Goal: Navigation & Orientation: Find specific page/section

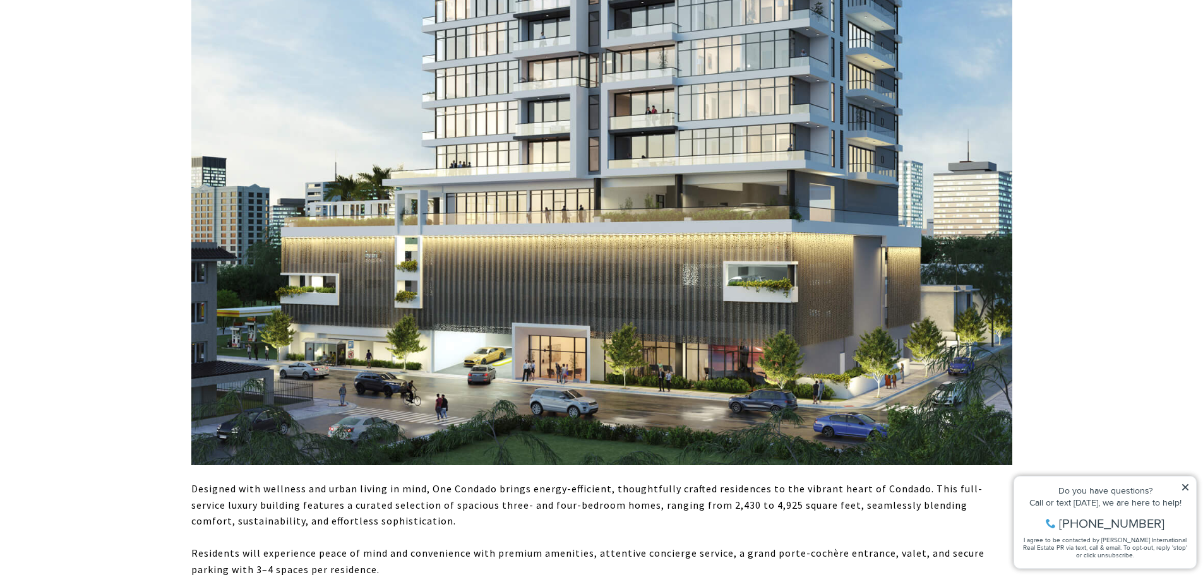
scroll to position [1073, 0]
click at [1186, 488] on icon at bounding box center [1185, 487] width 6 height 6
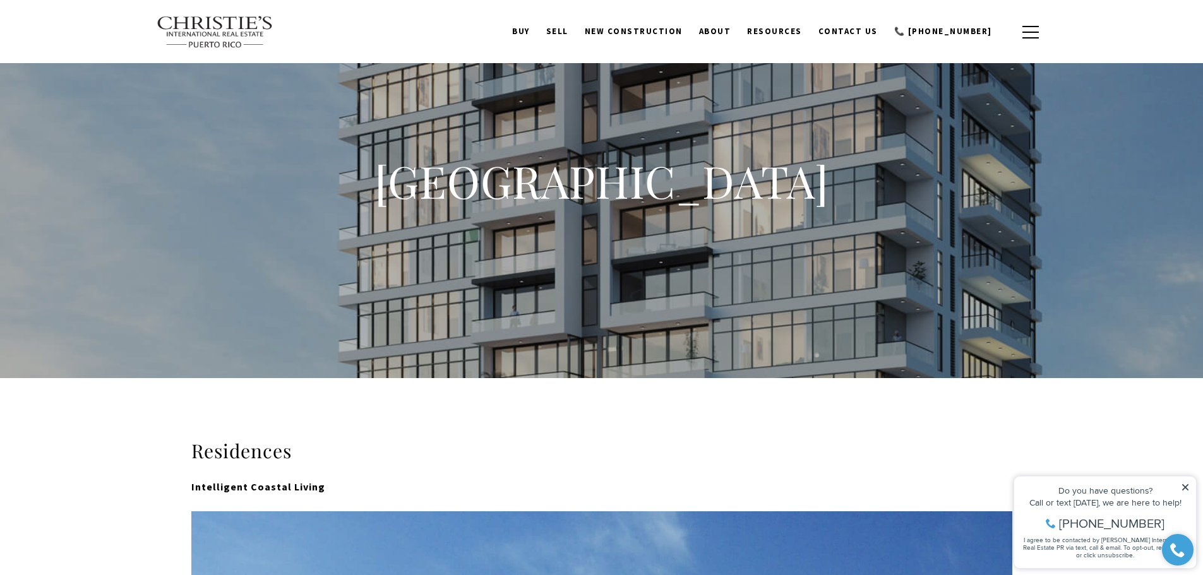
scroll to position [0, 0]
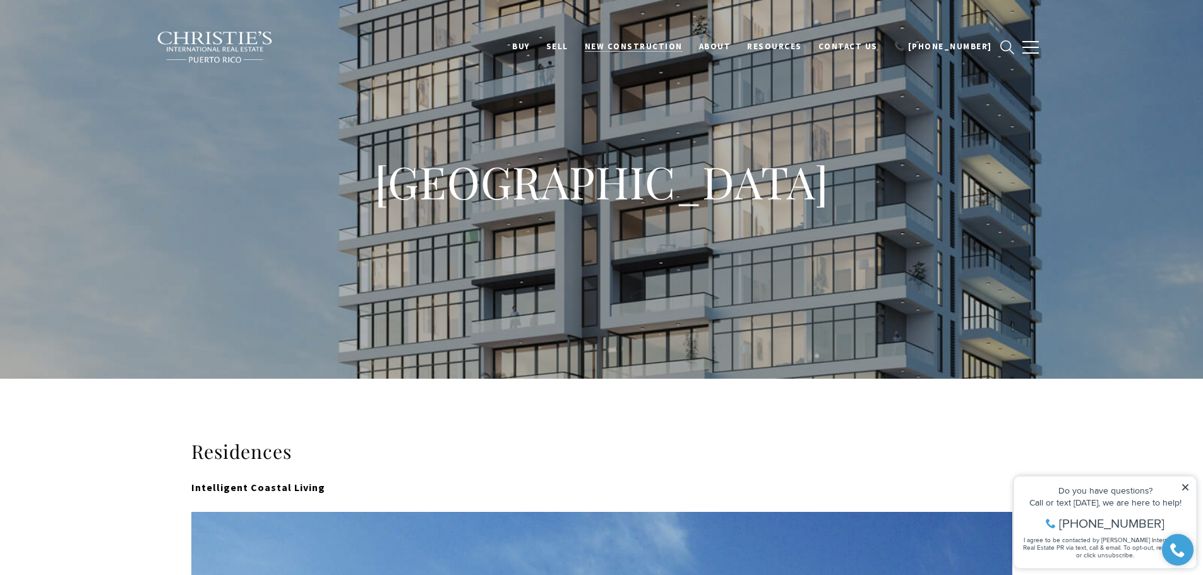
click at [655, 45] on span "New Construction" at bounding box center [634, 46] width 98 height 11
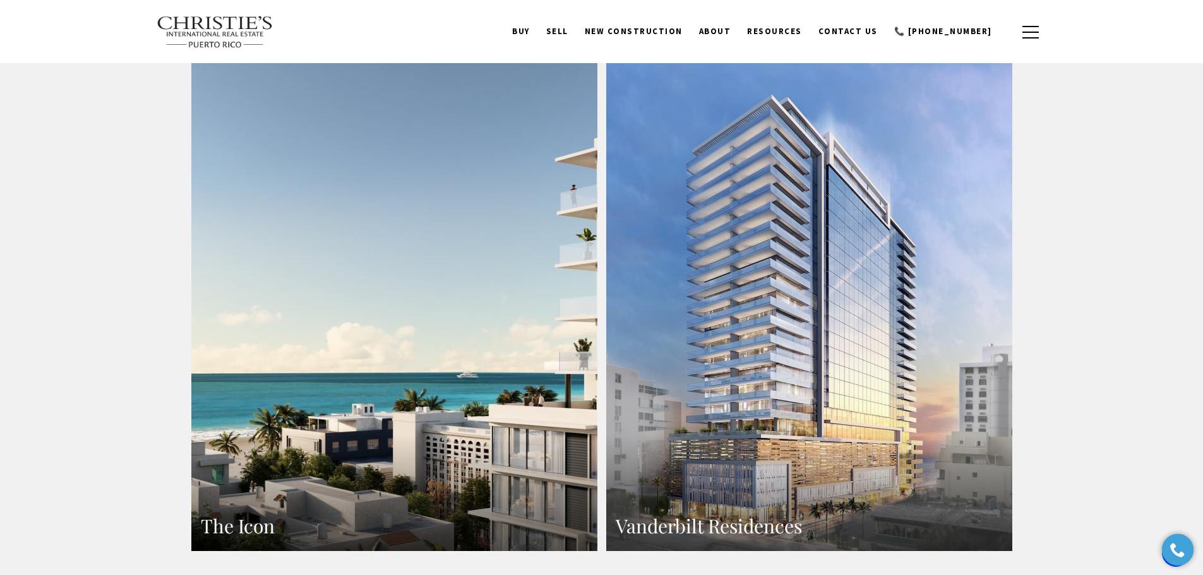
scroll to position [758, 0]
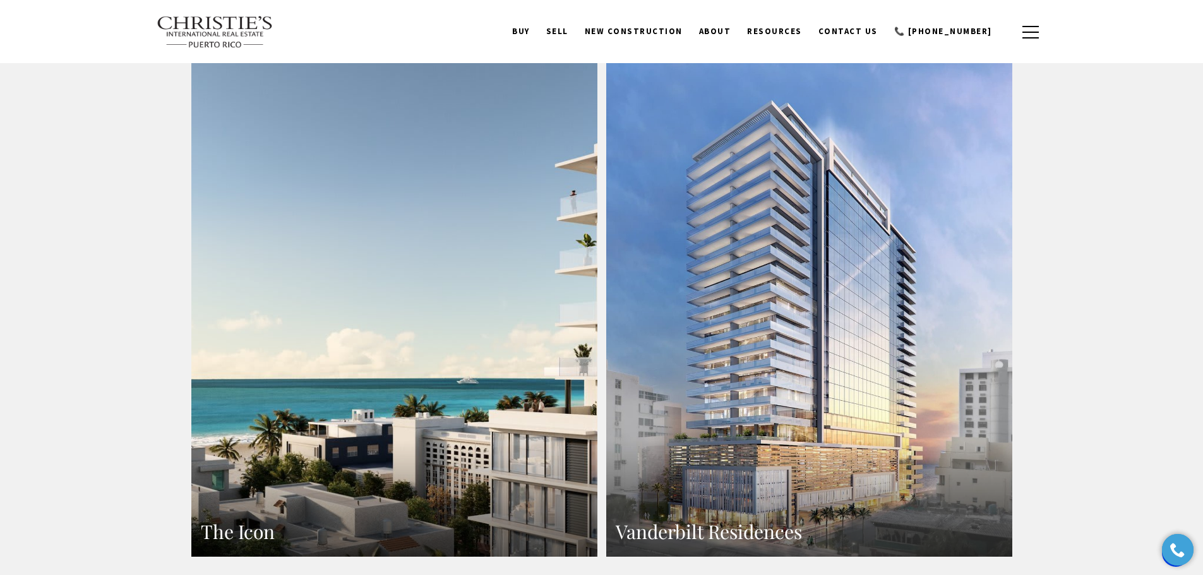
click at [415, 211] on link "The Icon" at bounding box center [394, 309] width 406 height 496
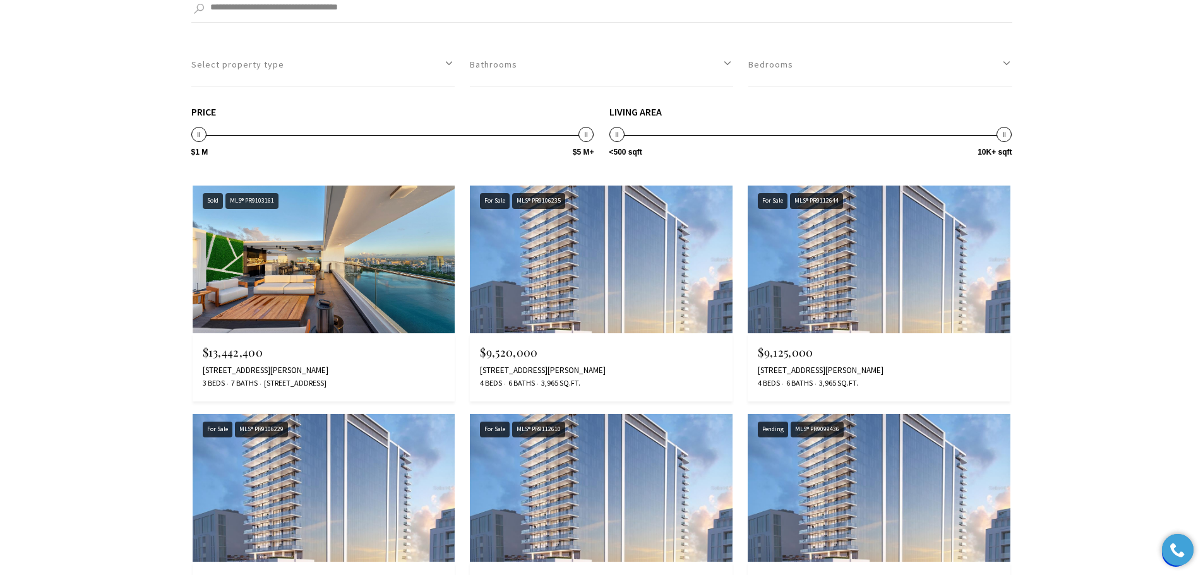
scroll to position [7009, 0]
